Goal: Task Accomplishment & Management: Manage account settings

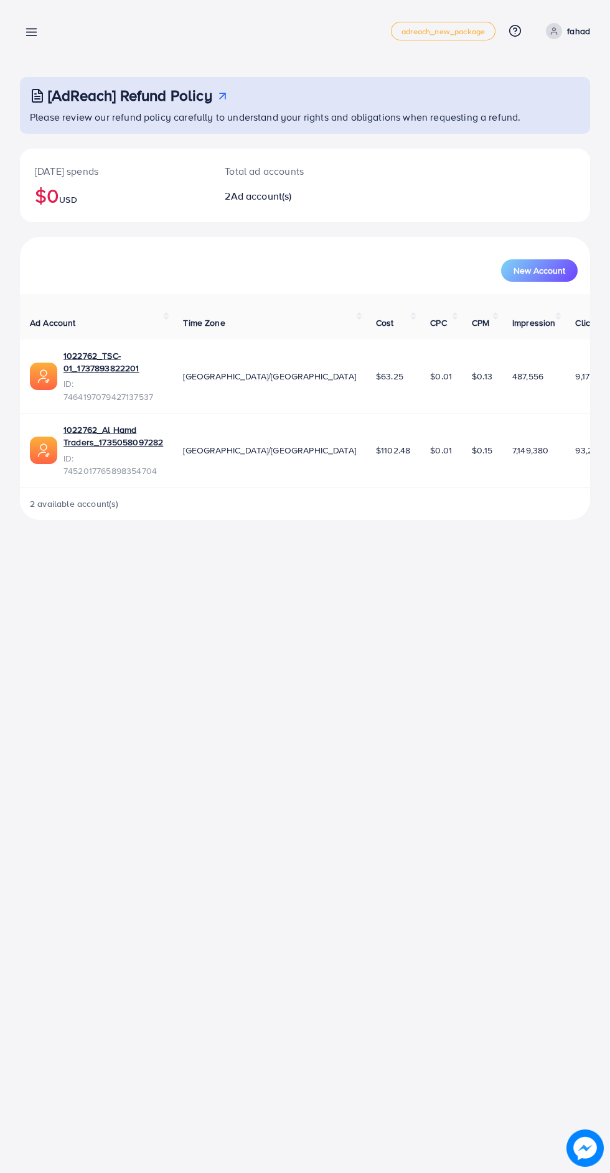
click at [31, 32] on line at bounding box center [32, 32] width 10 height 0
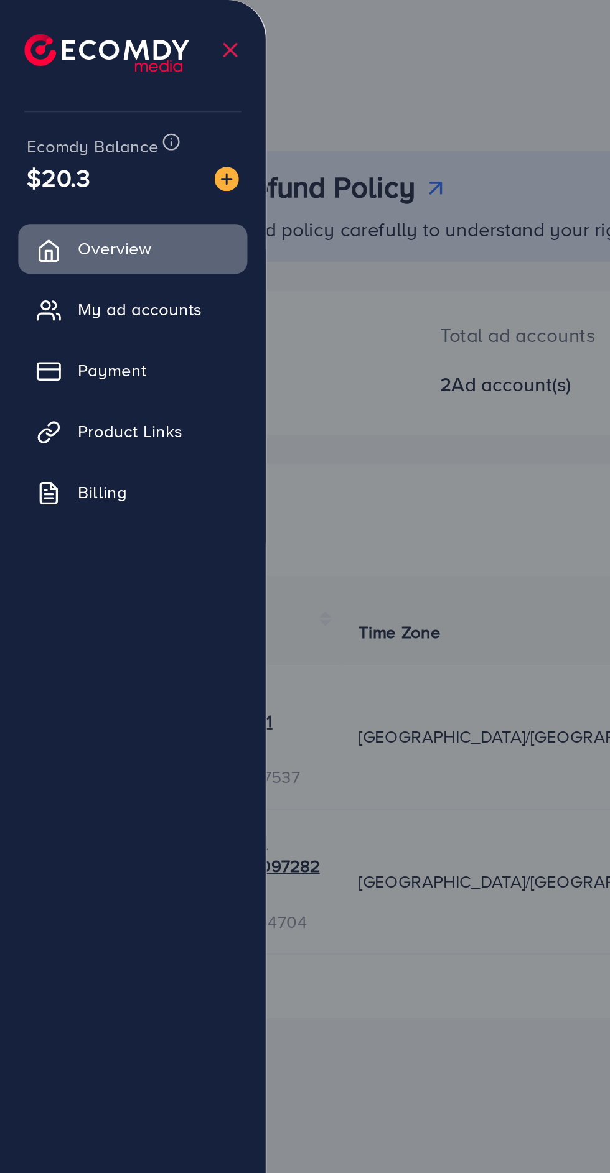
click at [92, 163] on span "My ad accounts" at bounding box center [71, 158] width 63 height 12
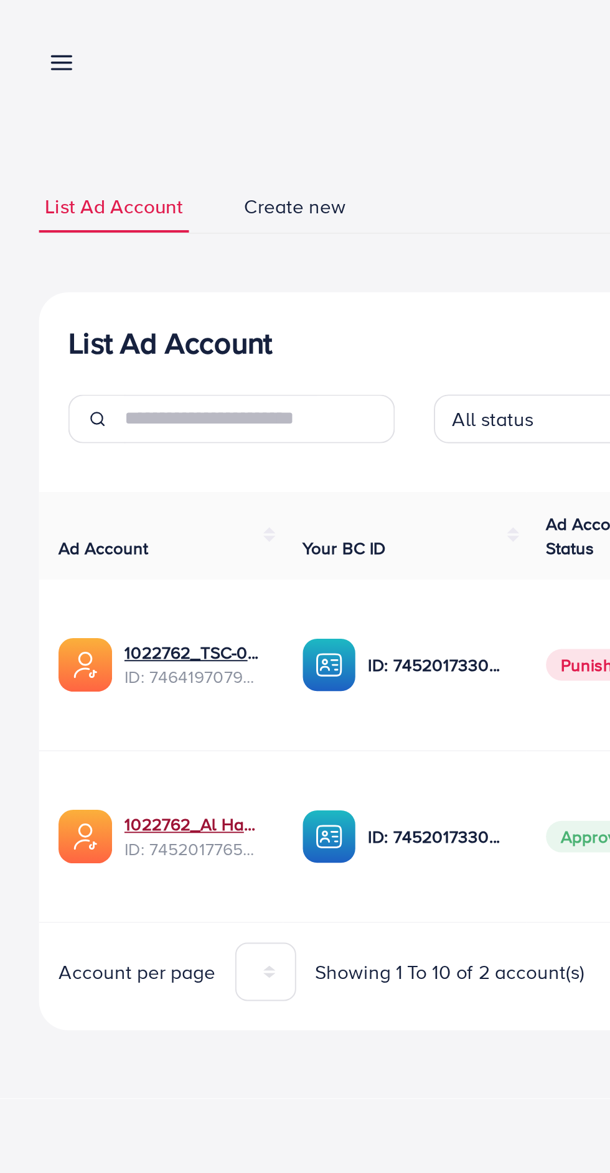
click at [101, 417] on link "1022762_Al Hamd Traders_1735058097282" at bounding box center [98, 421] width 71 height 12
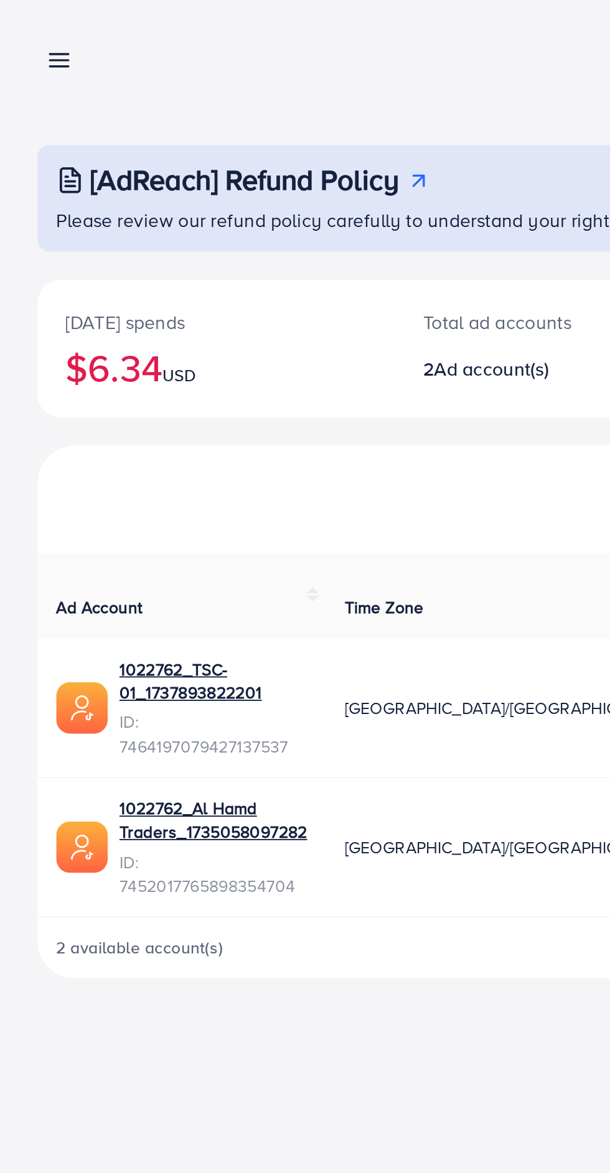
click at [32, 29] on line at bounding box center [32, 29] width 10 height 0
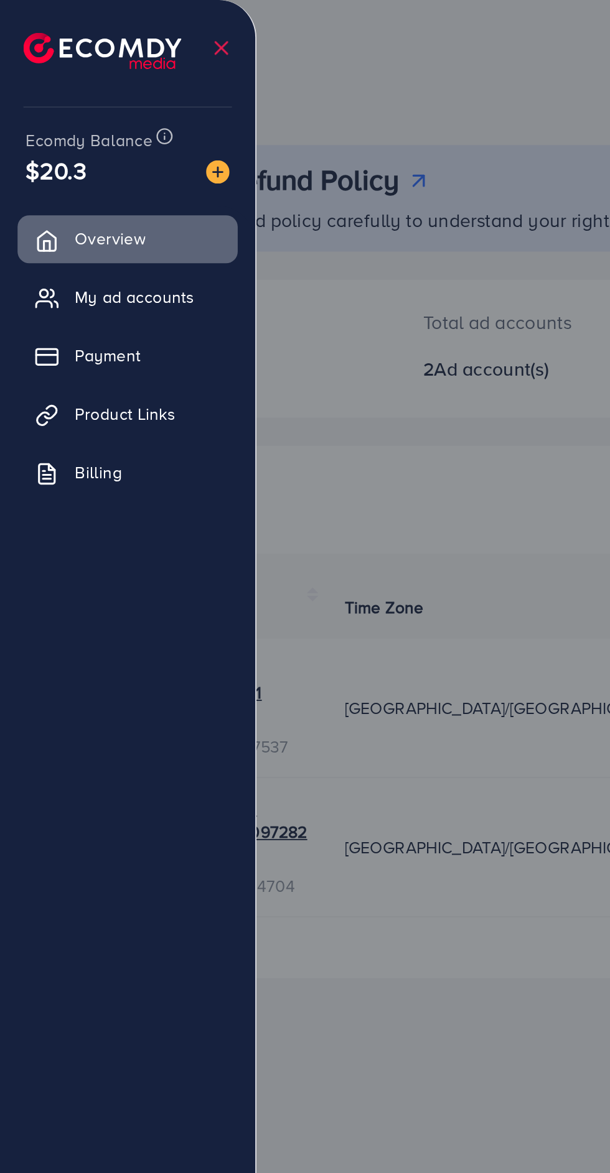
click at [44, 88] on span "$20.3" at bounding box center [30, 91] width 32 height 18
click at [41, 83] on span "$20.3" at bounding box center [30, 91] width 32 height 18
click at [63, 250] on span "Billing" at bounding box center [52, 251] width 25 height 12
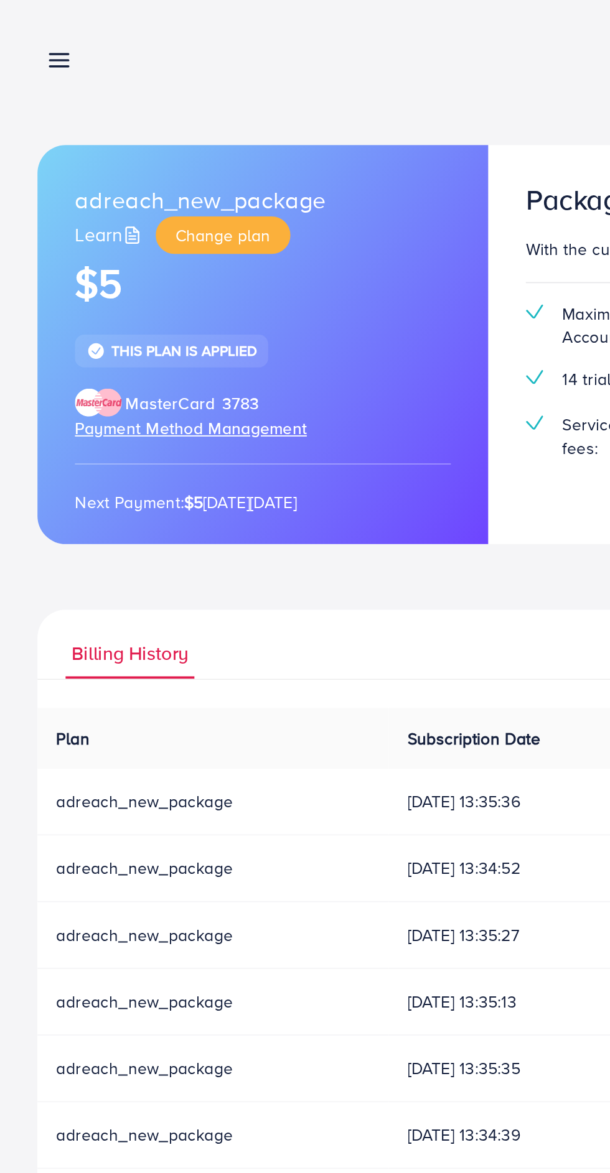
click at [215, 289] on div "adreach_new_package Learn Change plan $5 This plan is applied MasterCard 3783 P…" at bounding box center [140, 183] width 240 height 212
click at [21, 25] on link at bounding box center [29, 32] width 18 height 16
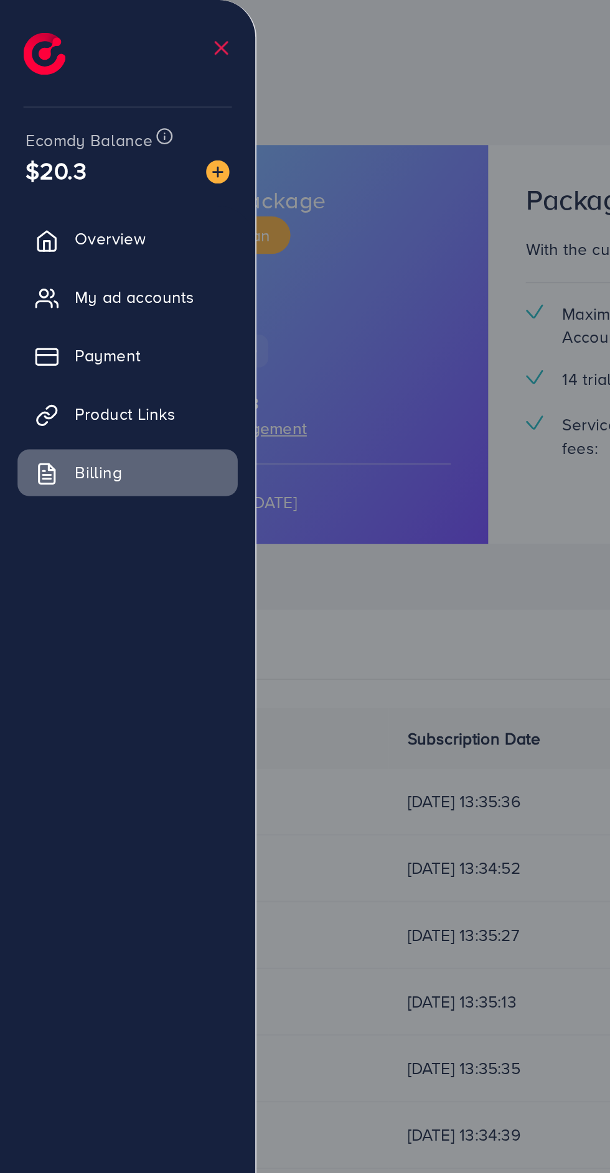
click at [75, 185] on span "Payment" at bounding box center [57, 189] width 35 height 12
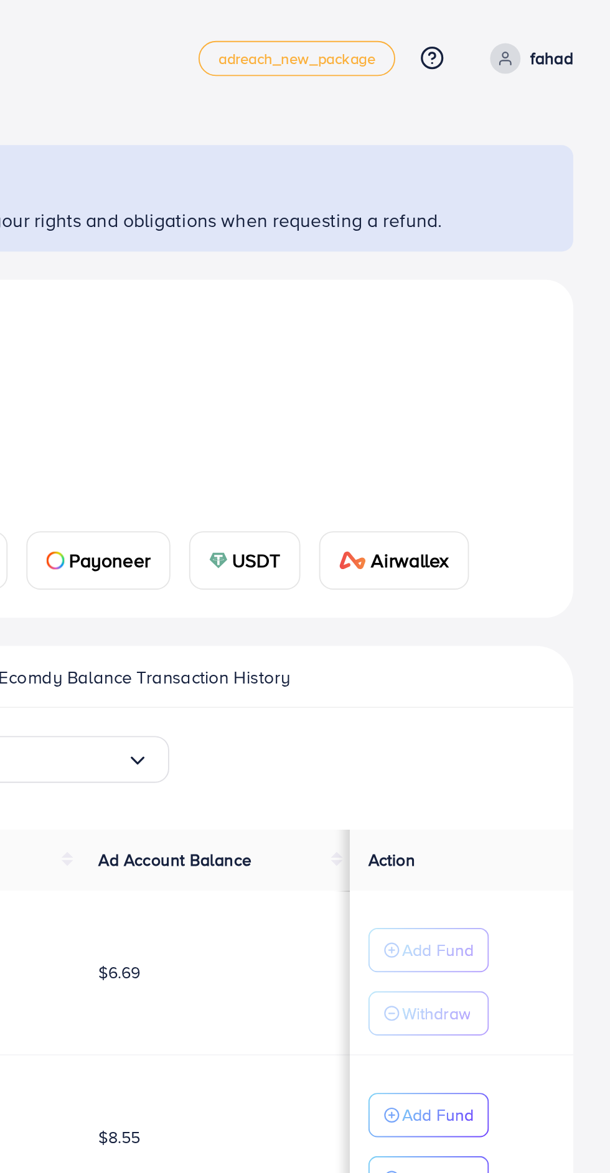
click at [584, 35] on p "fahad" at bounding box center [578, 31] width 23 height 15
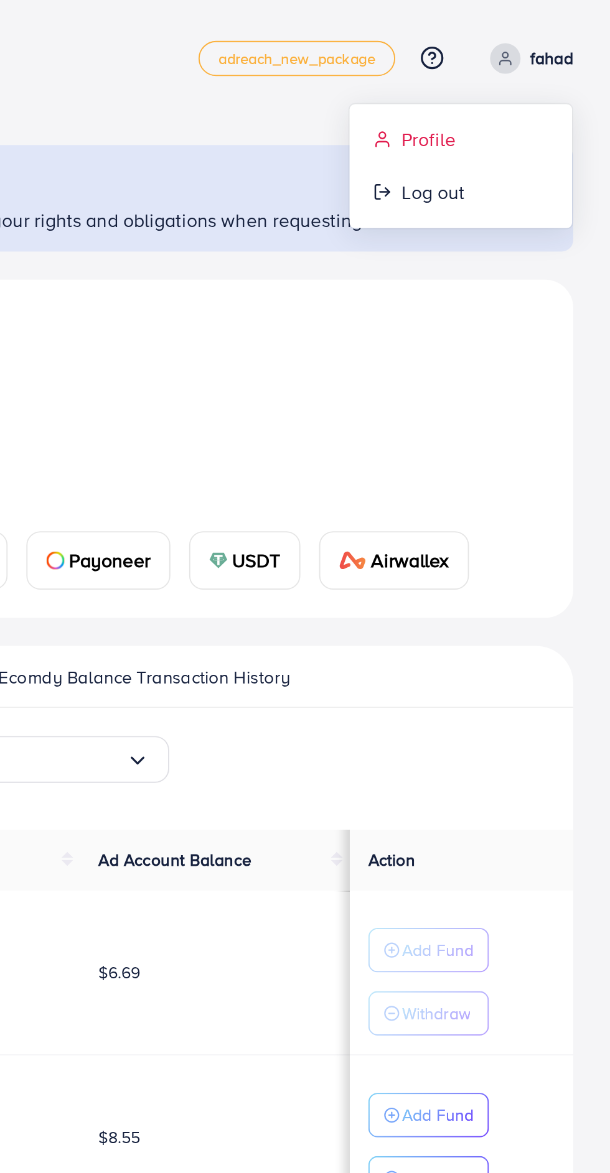
click at [516, 68] on span "Profile" at bounding box center [512, 74] width 29 height 15
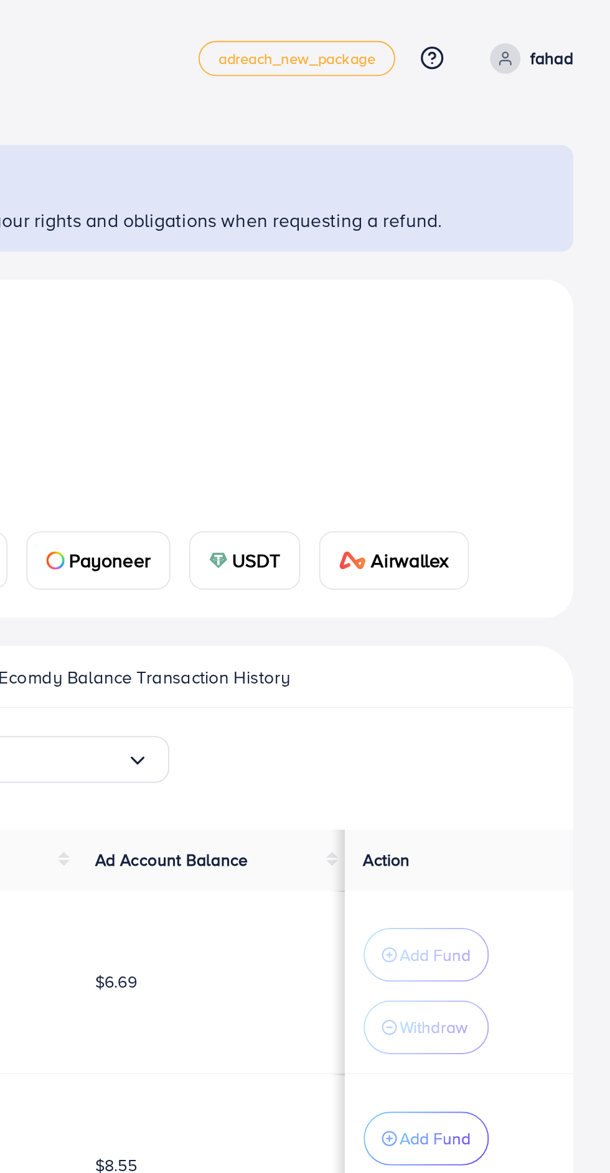
select select "********"
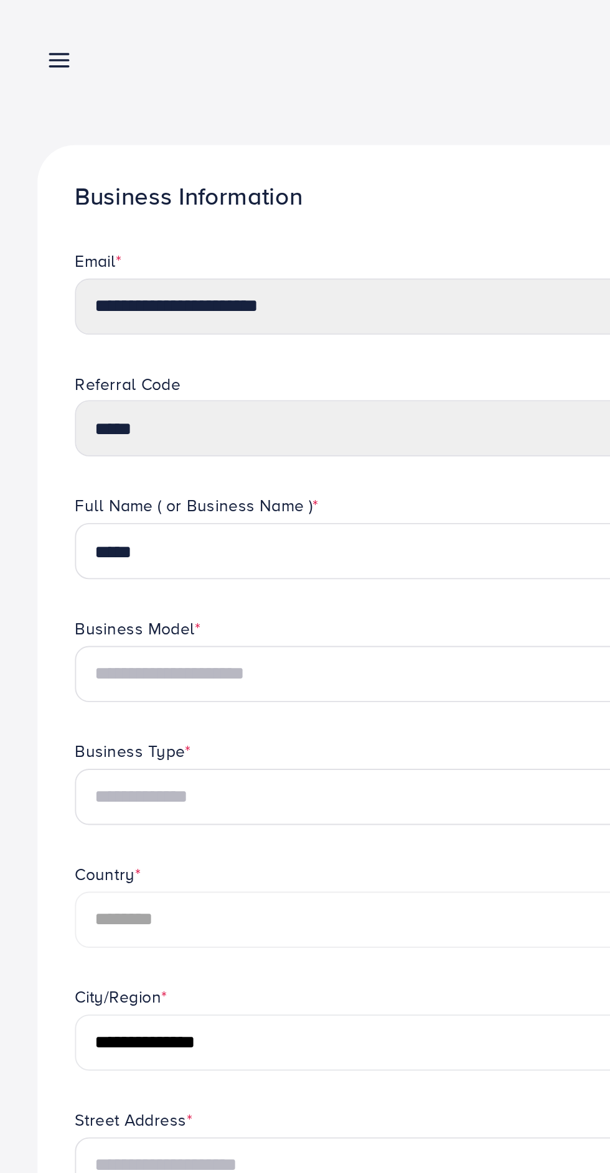
click at [30, 30] on icon at bounding box center [31, 32] width 13 height 13
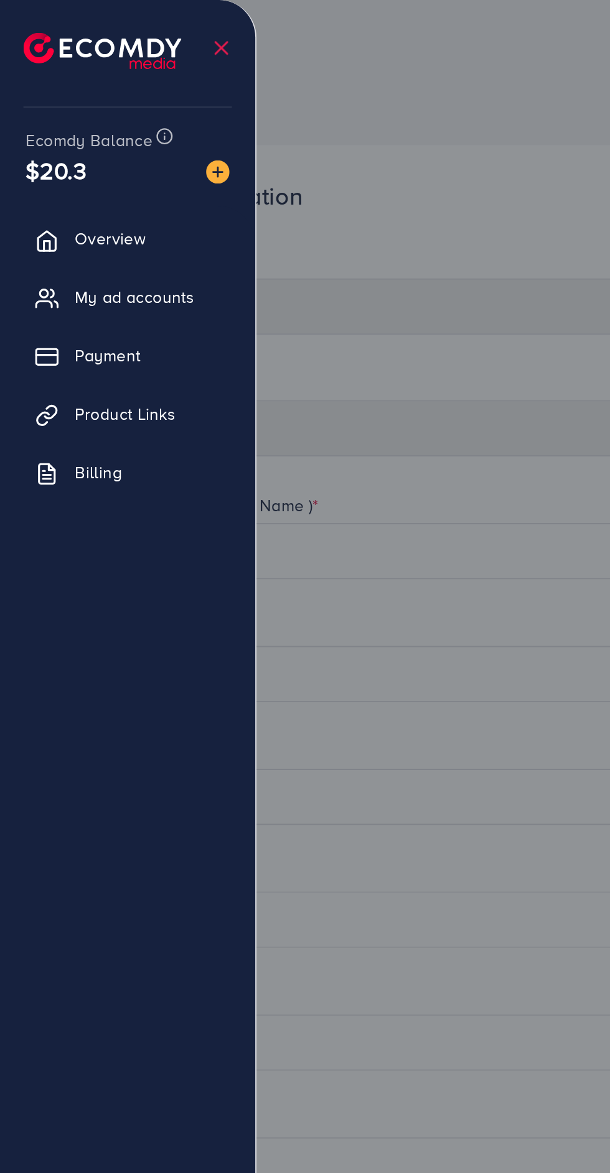
click at [258, 383] on div at bounding box center [305, 704] width 610 height 1408
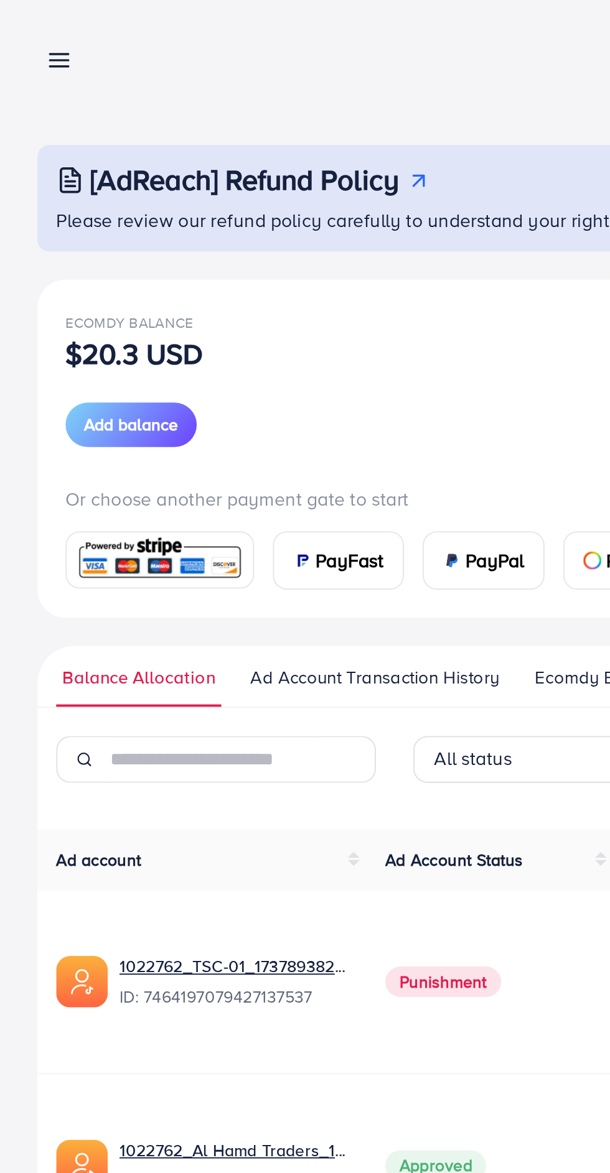
click at [196, 360] on span "Ad Account Transaction History" at bounding box center [199, 360] width 133 height 14
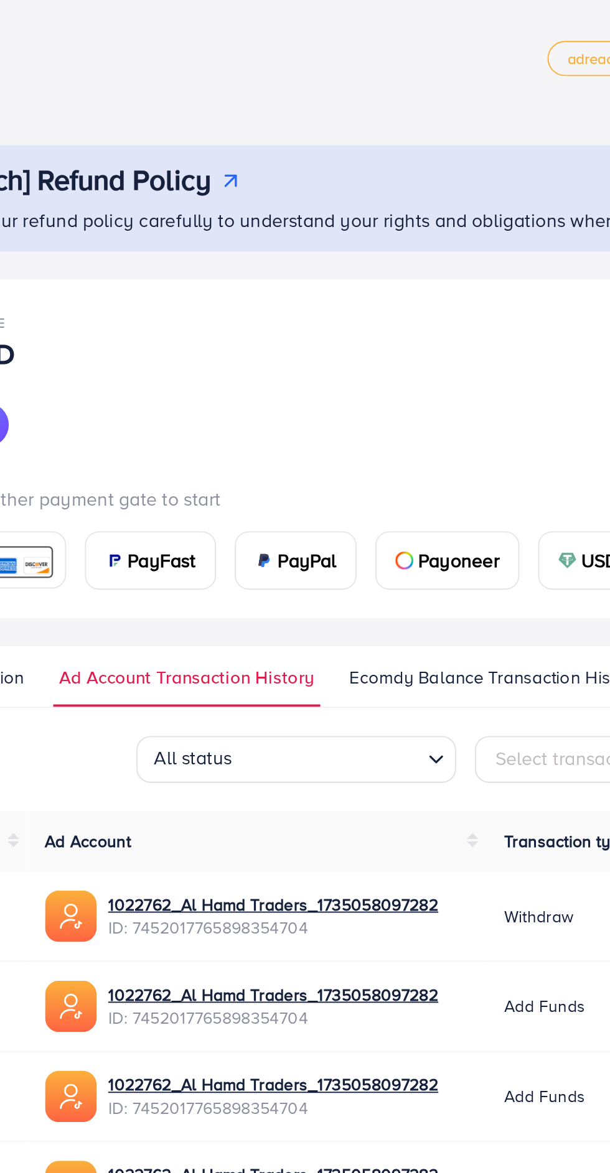
click at [231, 285] on div "PayPal" at bounding box center [256, 298] width 63 height 30
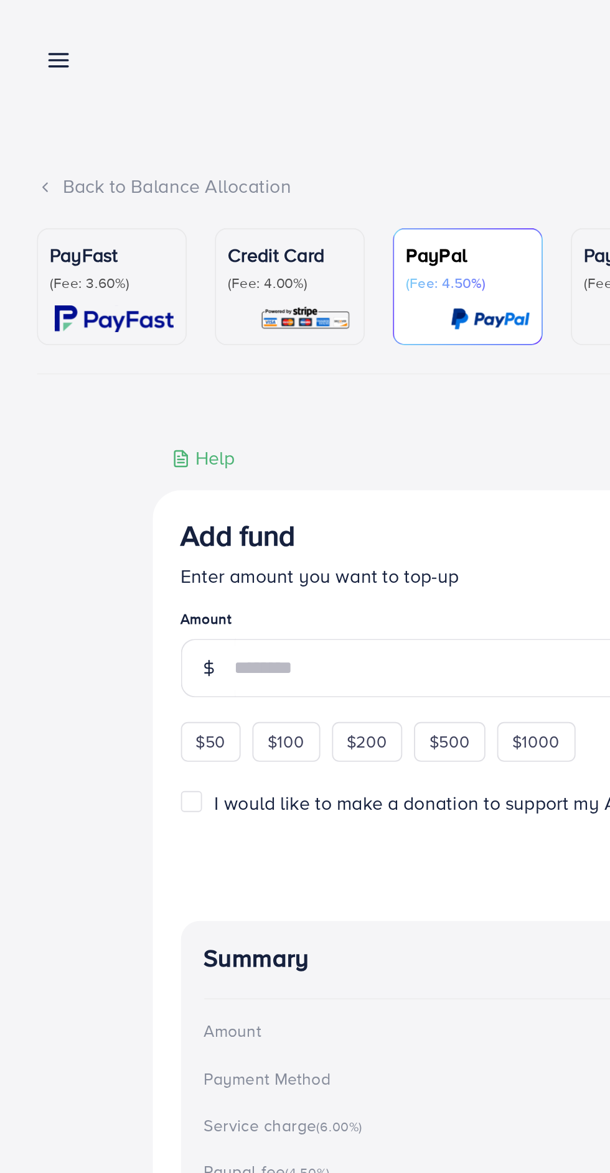
click at [32, 37] on icon at bounding box center [31, 32] width 13 height 13
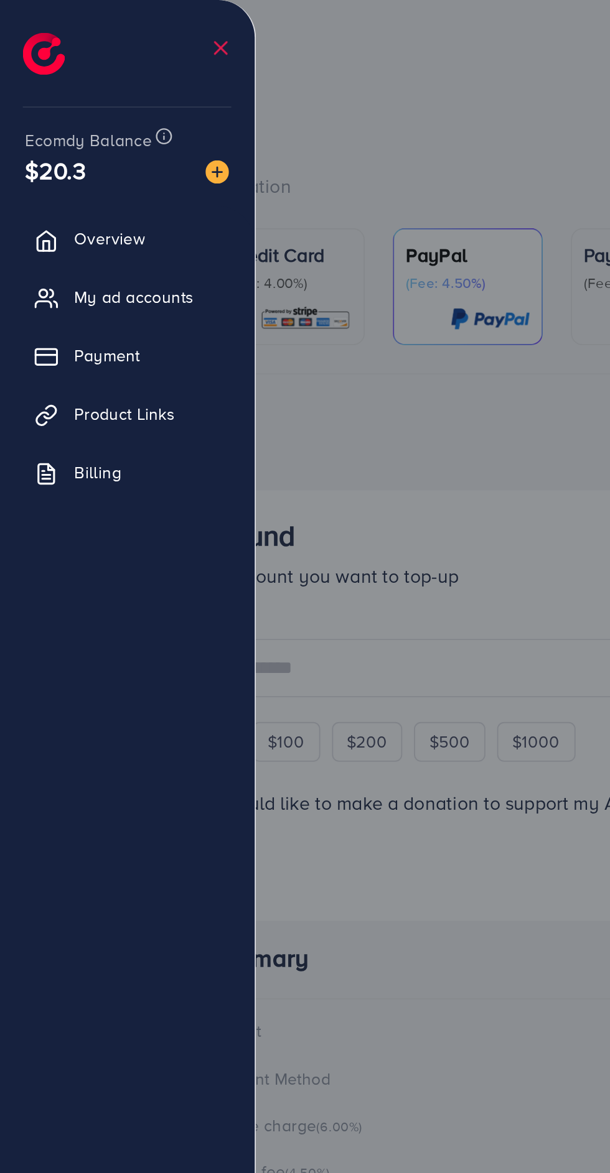
click at [253, 228] on div at bounding box center [305, 704] width 610 height 1408
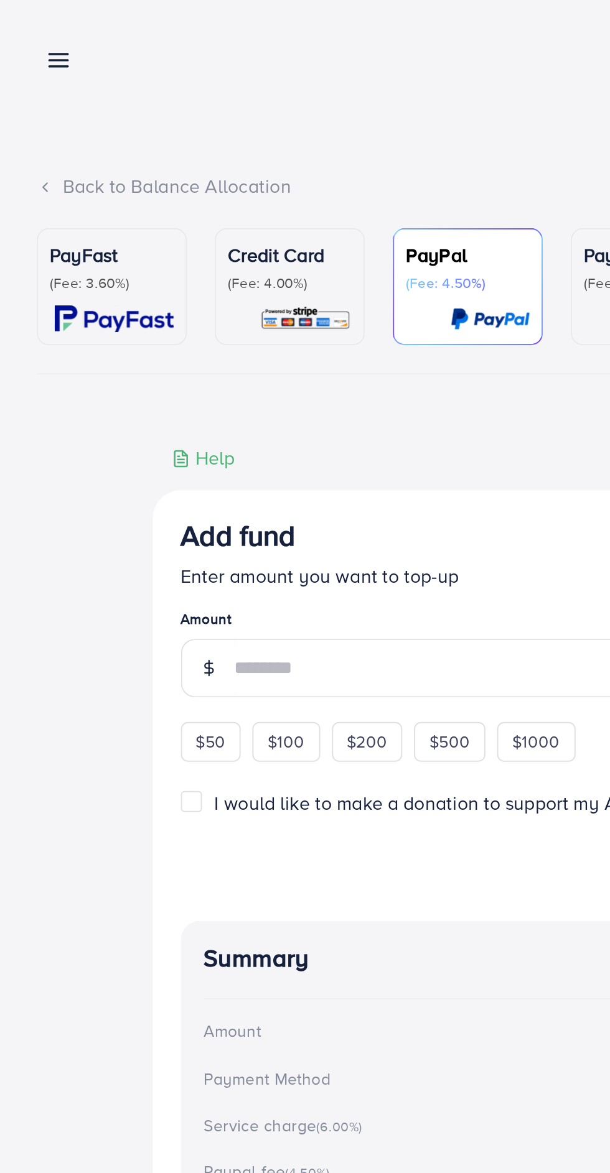
click at [31, 35] on line at bounding box center [32, 35] width 10 height 0
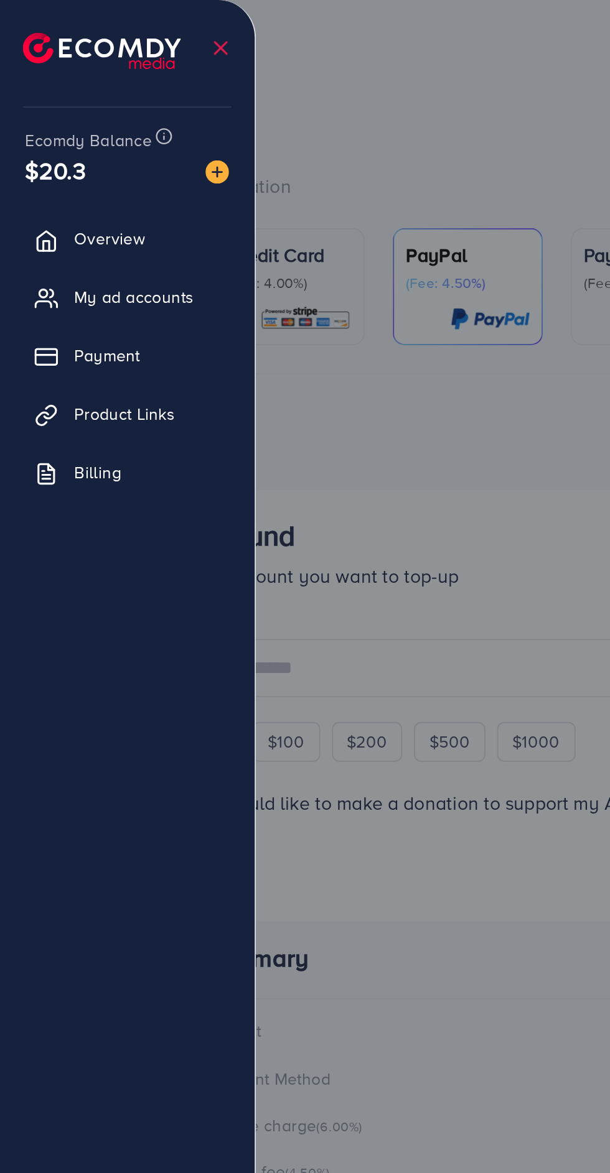
click at [49, 261] on link "Billing" at bounding box center [67, 251] width 117 height 25
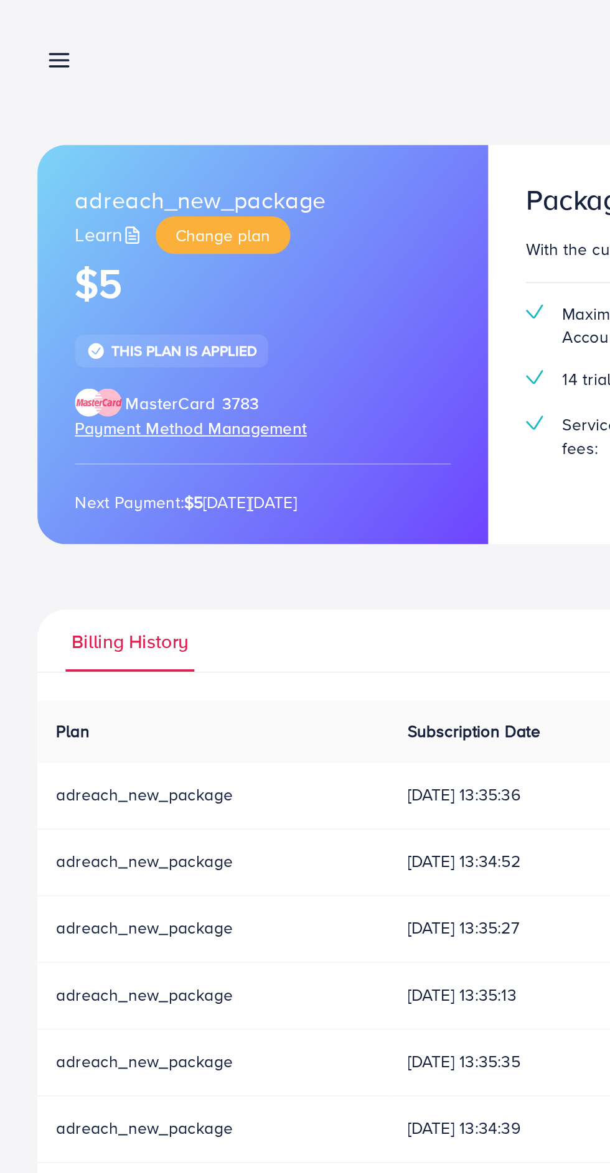
click at [32, 35] on line at bounding box center [32, 35] width 10 height 0
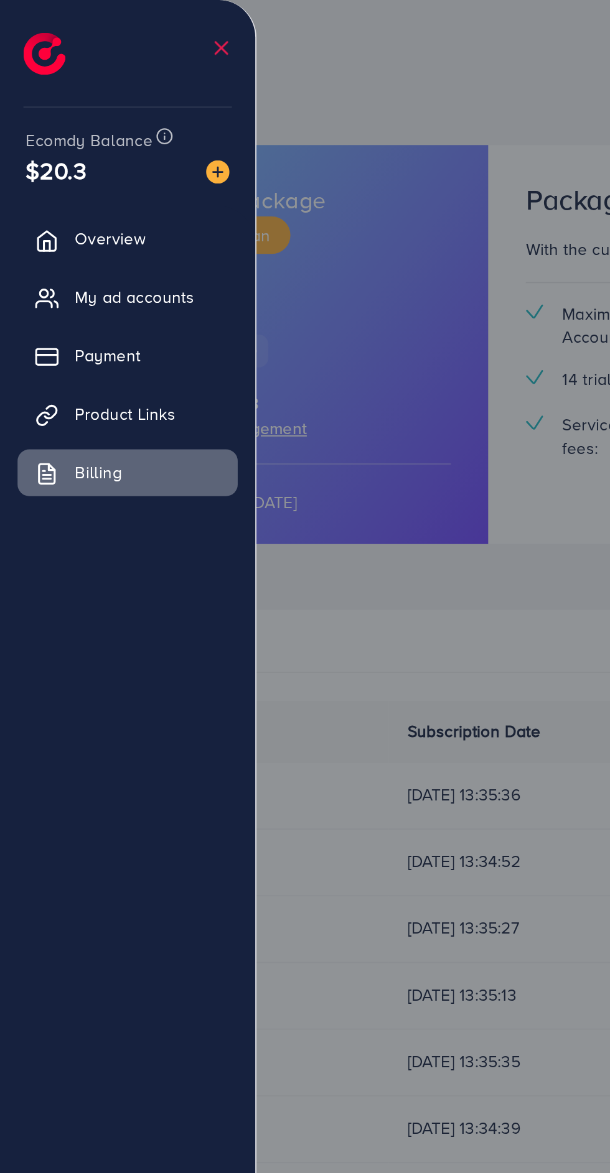
click at [62, 129] on span "Overview" at bounding box center [58, 127] width 37 height 12
